Goal: Information Seeking & Learning: Learn about a topic

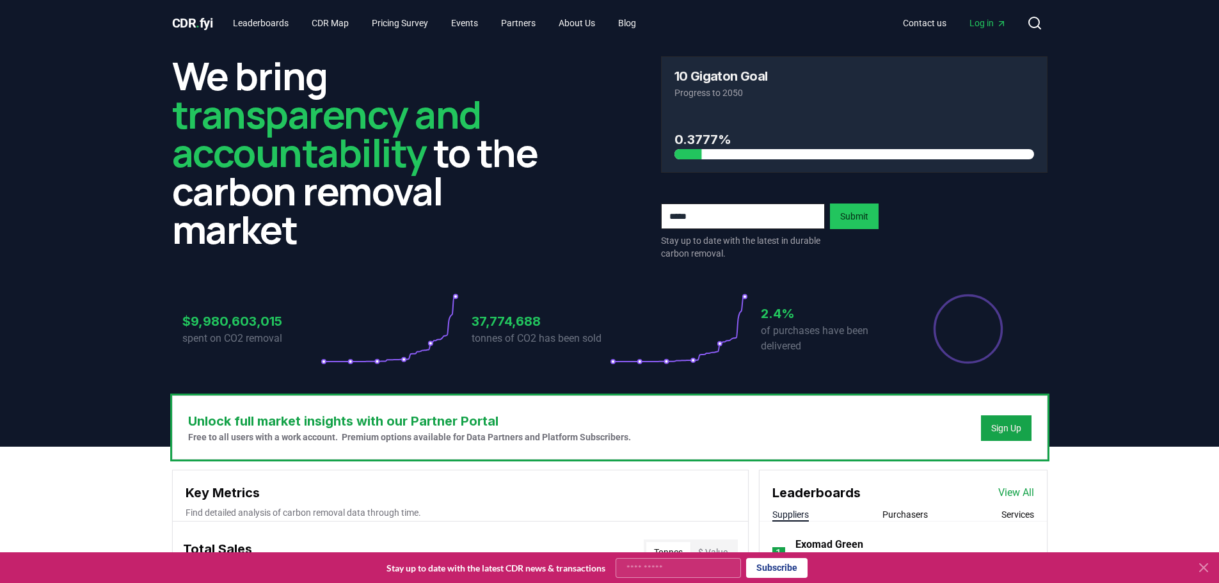
click at [1203, 568] on icon at bounding box center [1204, 568] width 8 height 8
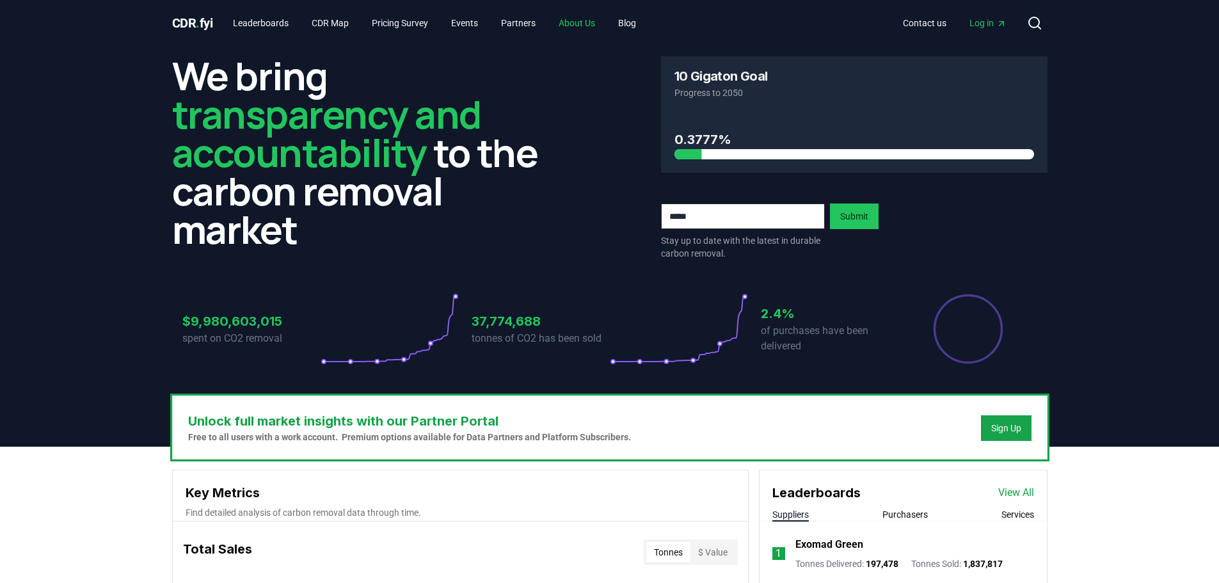
click at [583, 17] on link "About Us" at bounding box center [577, 23] width 57 height 23
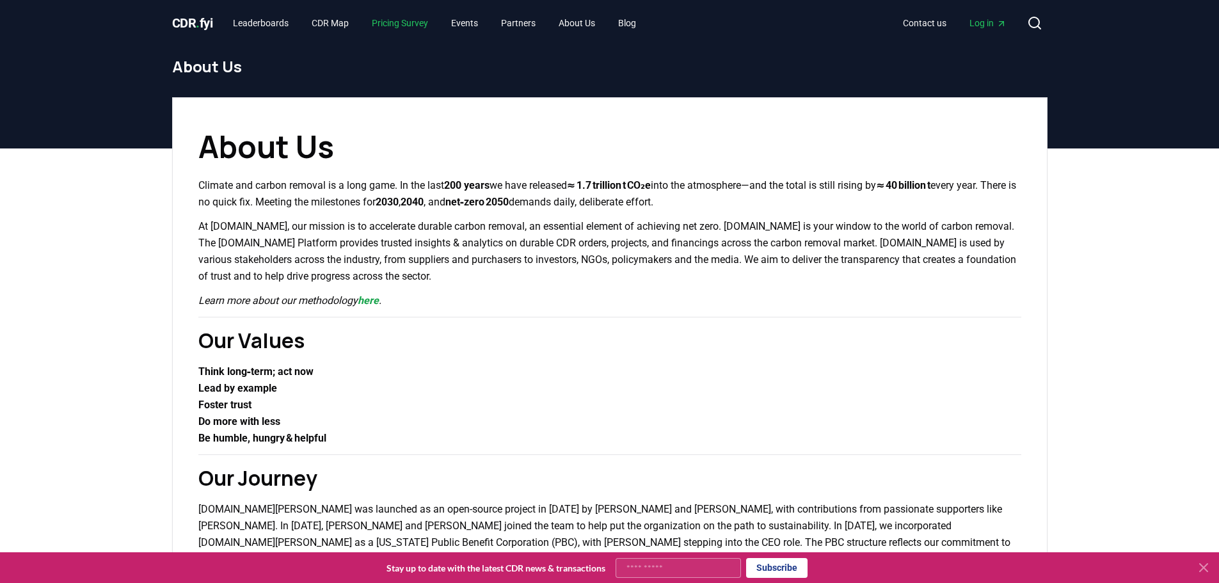
click at [414, 26] on link "Pricing Survey" at bounding box center [400, 23] width 77 height 23
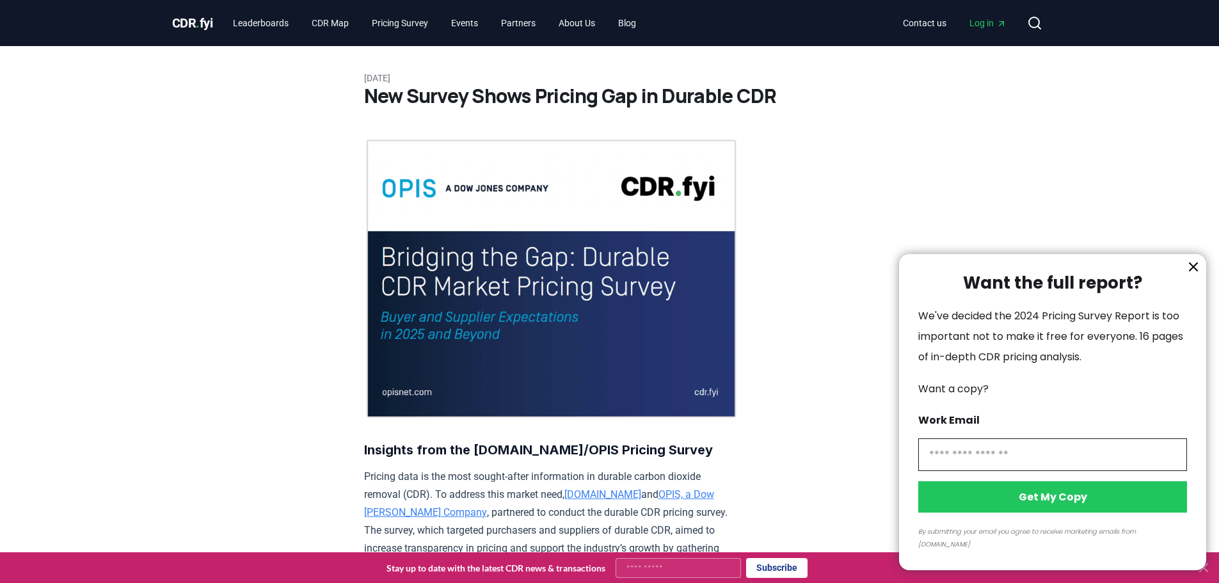
drag, startPoint x: 1198, startPoint y: 280, endPoint x: 1041, endPoint y: 266, distance: 157.4
click at [1198, 275] on icon "information" at bounding box center [1193, 266] width 15 height 15
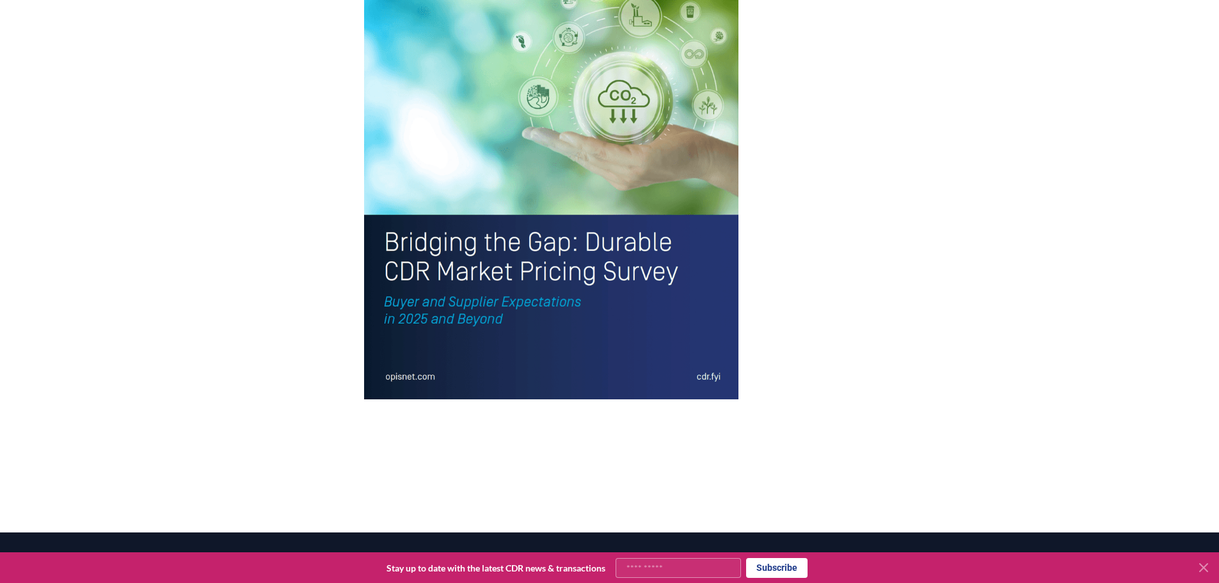
scroll to position [2855, 0]
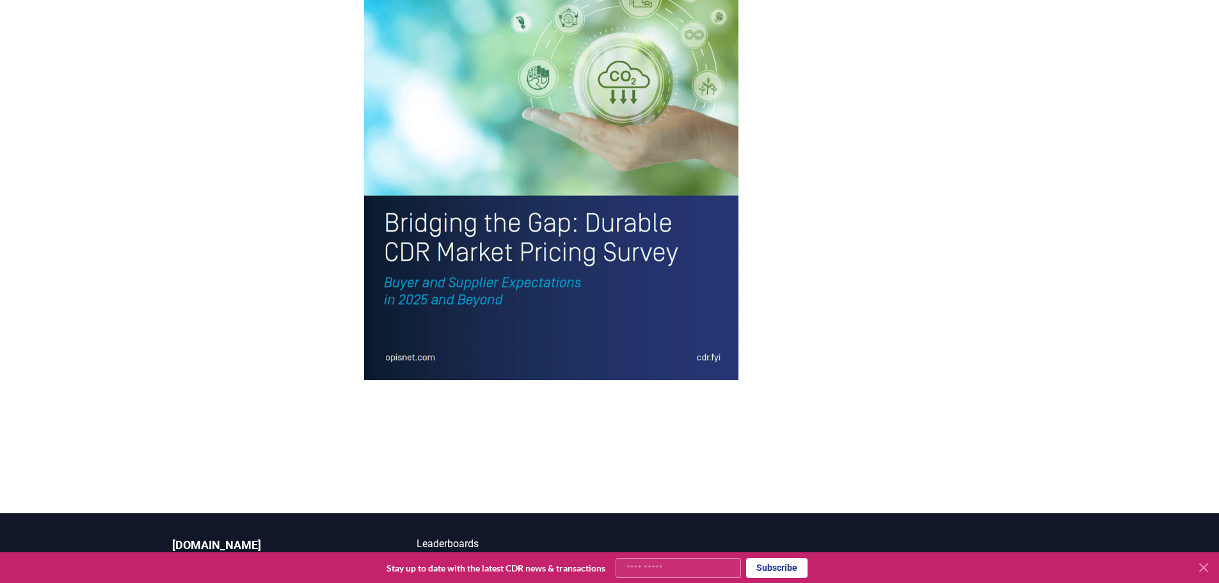
click at [1202, 565] on icon at bounding box center [1203, 567] width 15 height 15
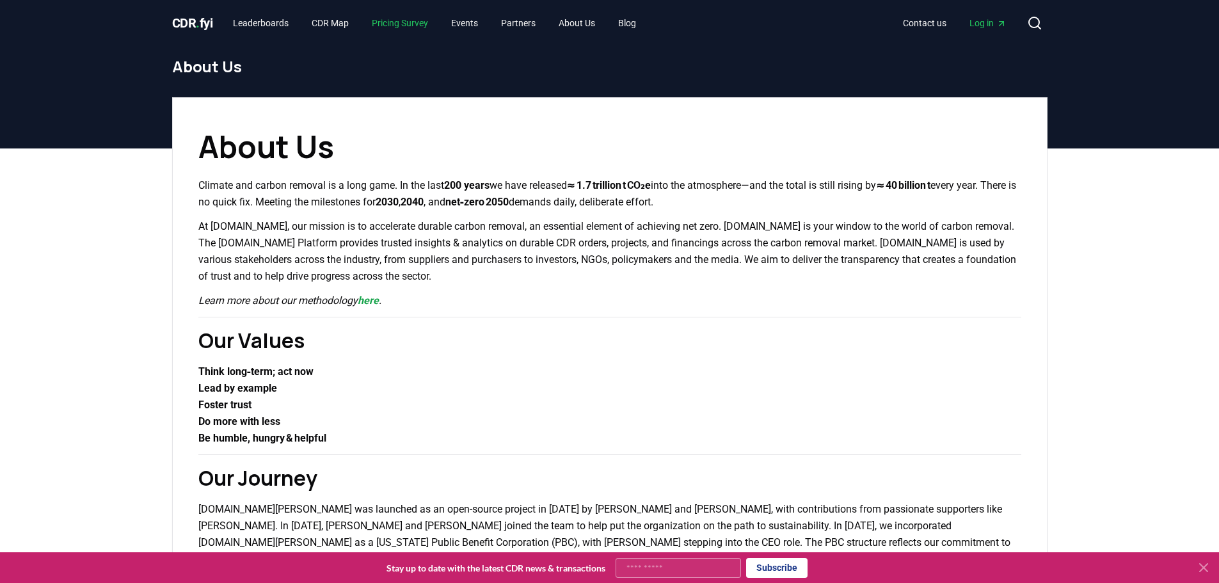
click at [415, 20] on link "Pricing Survey" at bounding box center [400, 23] width 77 height 23
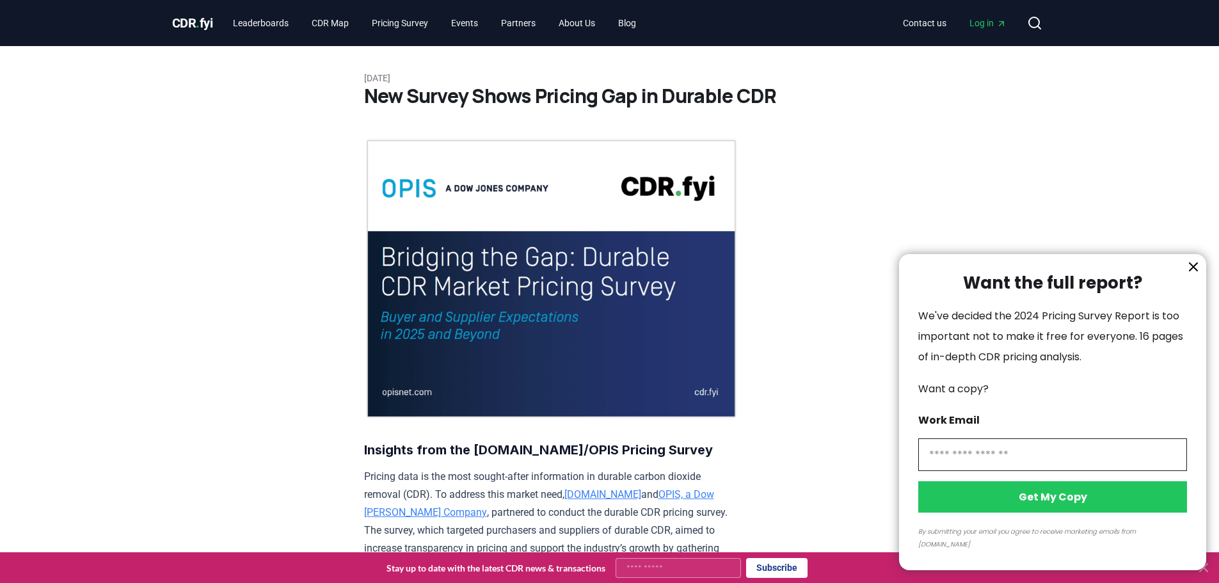
click at [1194, 271] on icon "information" at bounding box center [1194, 267] width 8 height 8
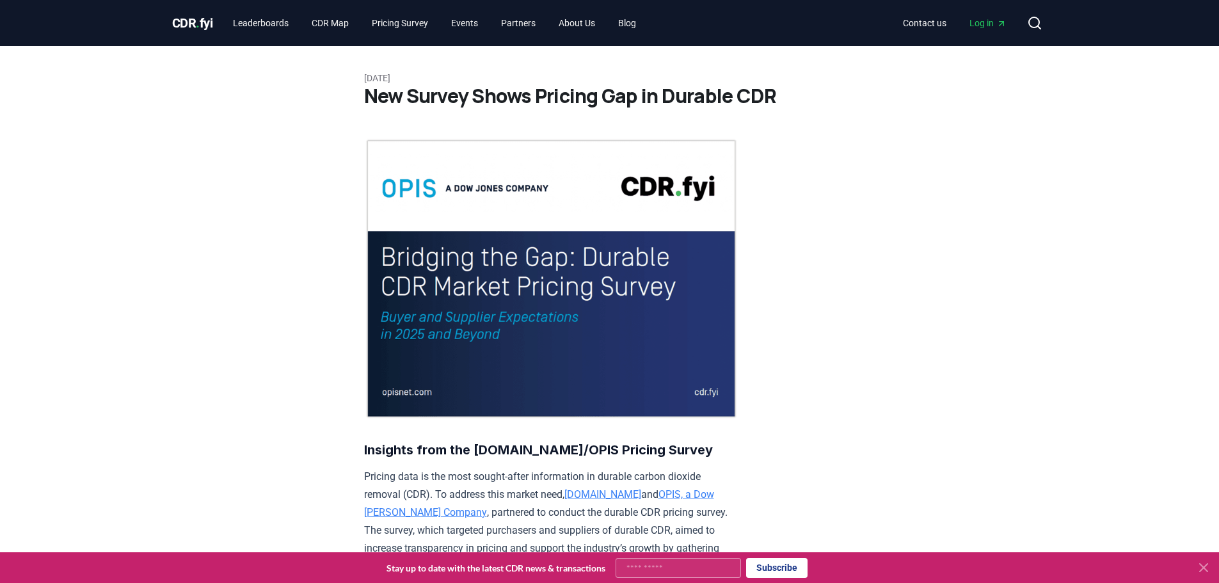
click at [203, 26] on span "CDR . fyi" at bounding box center [192, 22] width 41 height 15
